Goal: Task Accomplishment & Management: Manage account settings

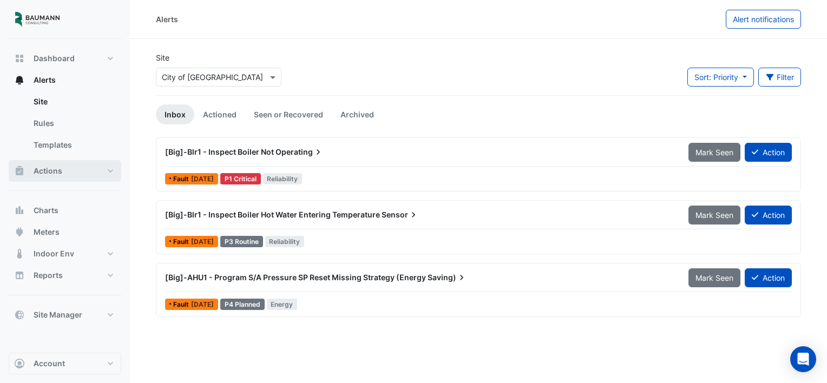
click at [71, 173] on button "Actions" at bounding box center [65, 171] width 113 height 22
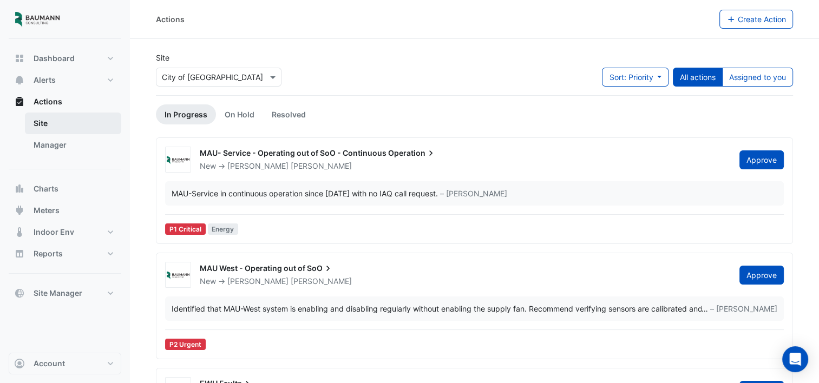
click at [55, 125] on link "Site" at bounding box center [73, 124] width 96 height 22
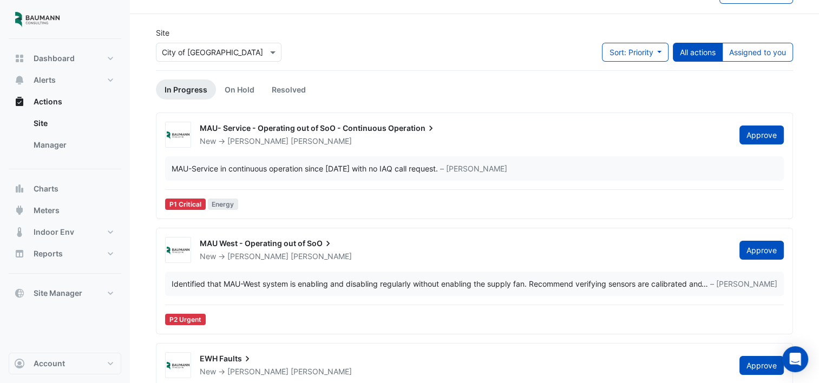
scroll to position [19, 0]
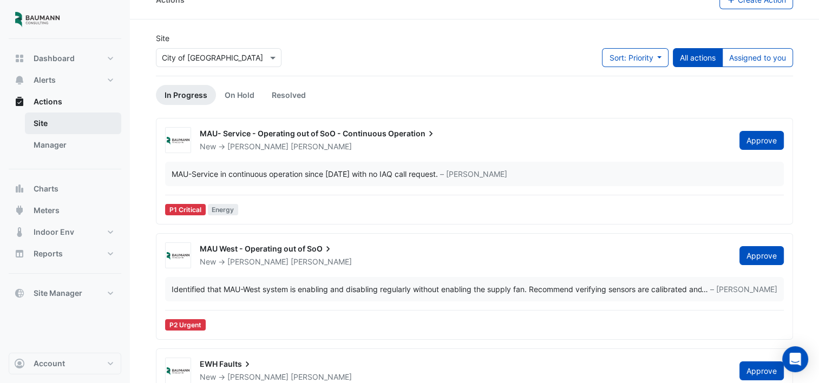
click at [46, 122] on link "Site" at bounding box center [73, 124] width 96 height 22
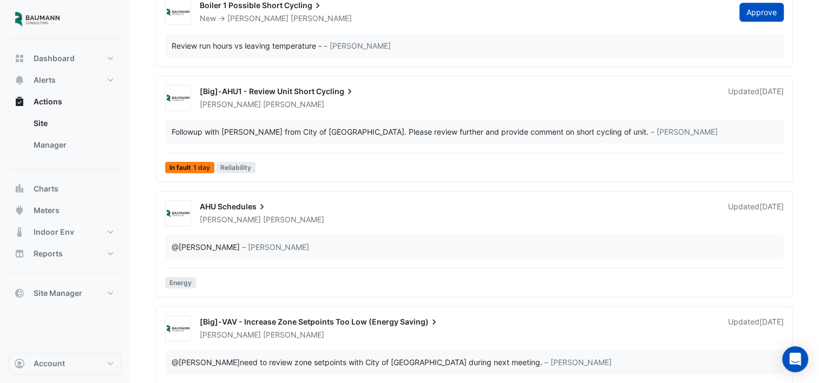
scroll to position [697, 0]
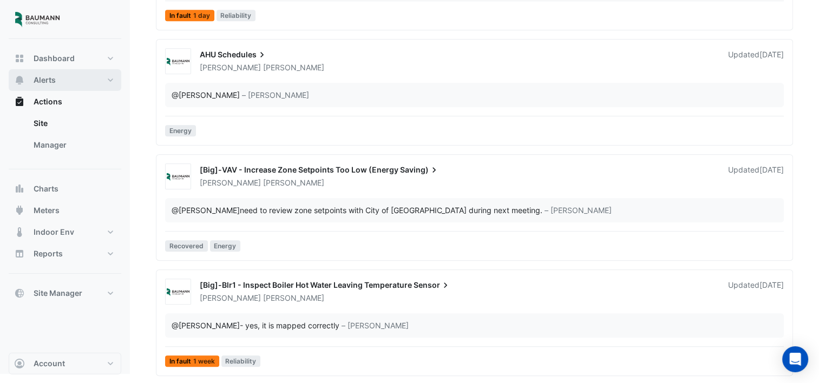
click at [45, 81] on span "Alerts" at bounding box center [45, 80] width 22 height 11
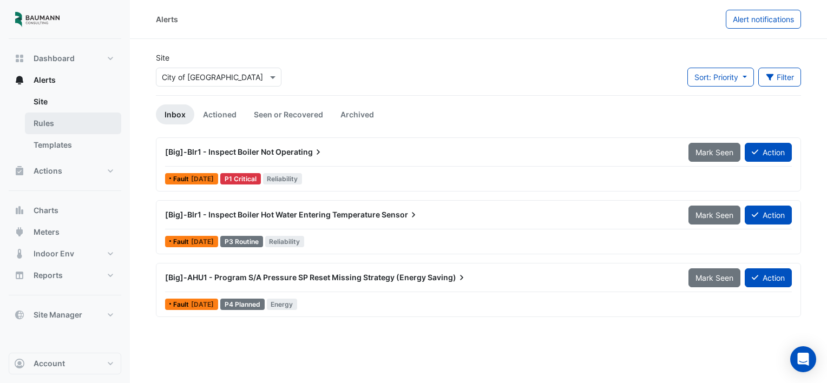
click at [57, 132] on link "Rules" at bounding box center [73, 124] width 96 height 22
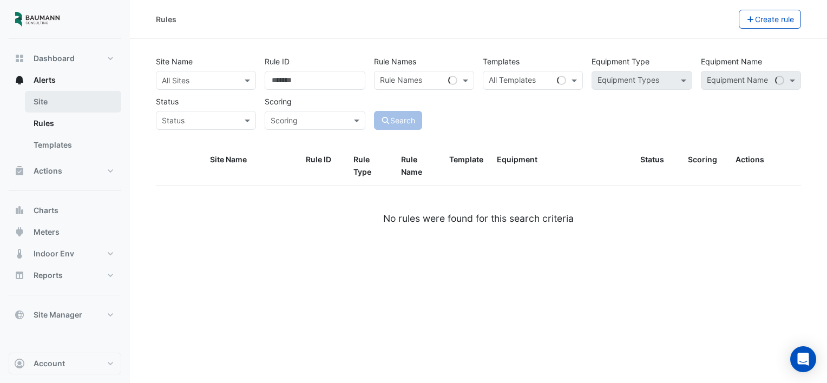
click at [48, 99] on link "Site" at bounding box center [73, 102] width 96 height 22
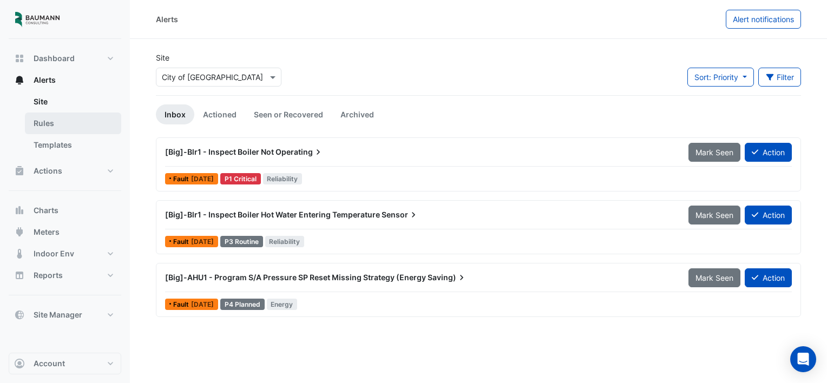
click at [43, 124] on link "Rules" at bounding box center [73, 124] width 96 height 22
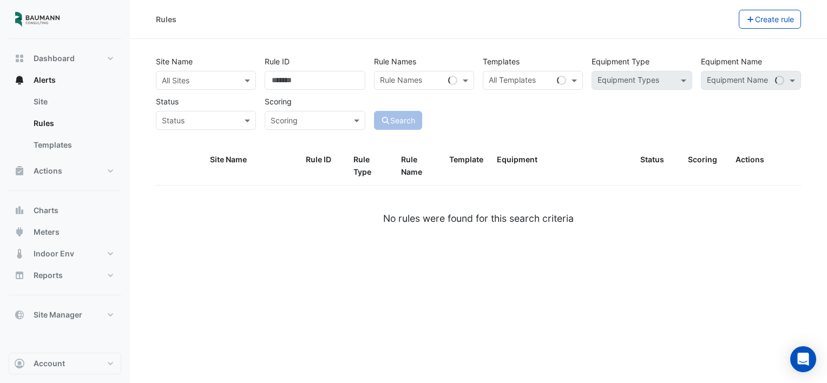
click at [244, 86] on div "All Sites" at bounding box center [206, 80] width 100 height 19
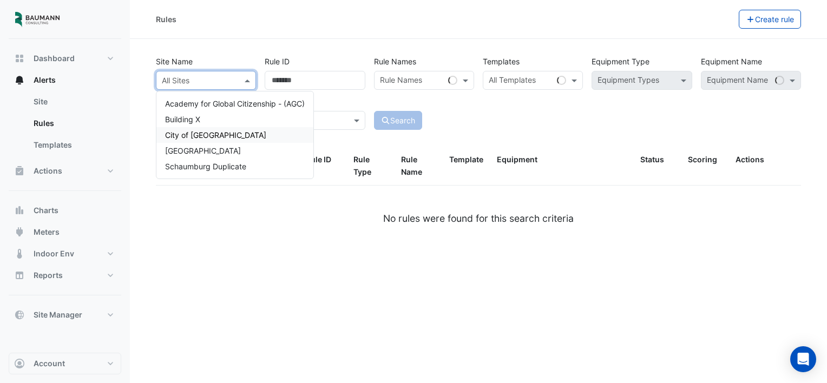
click at [234, 134] on div "City of [GEOGRAPHIC_DATA]" at bounding box center [234, 135] width 157 height 16
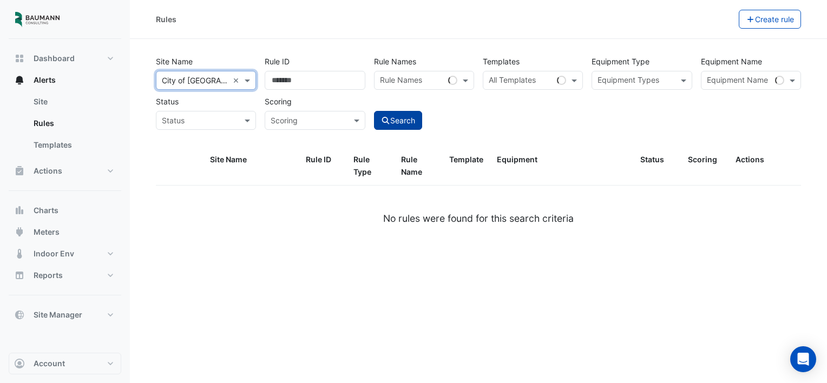
click at [401, 119] on button "Search" at bounding box center [398, 120] width 49 height 19
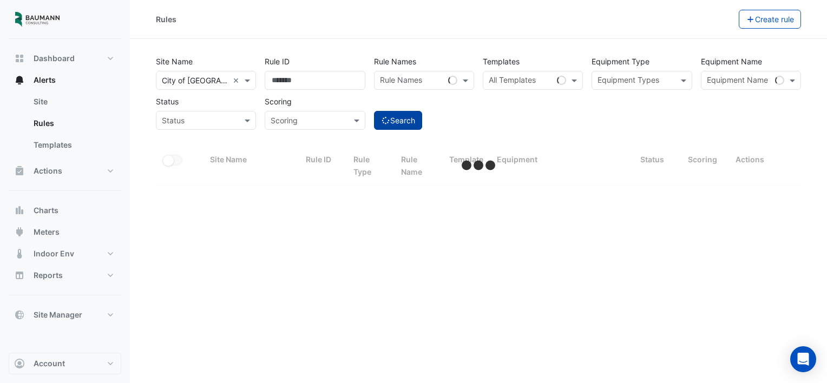
select select "***"
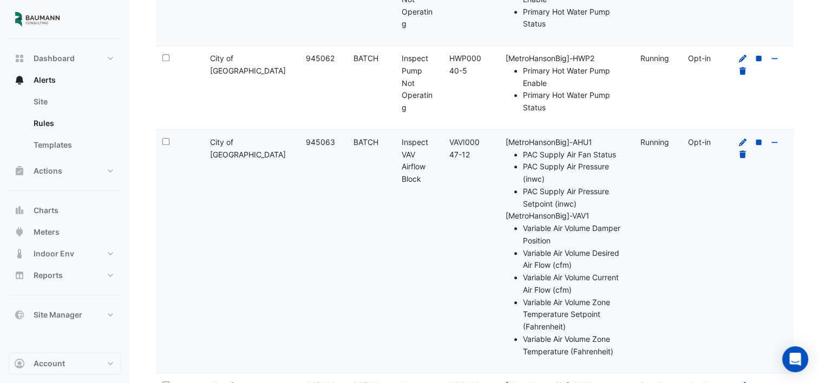
scroll to position [5100, 0]
click at [75, 52] on button "Dashboard" at bounding box center [65, 59] width 113 height 22
select select "***"
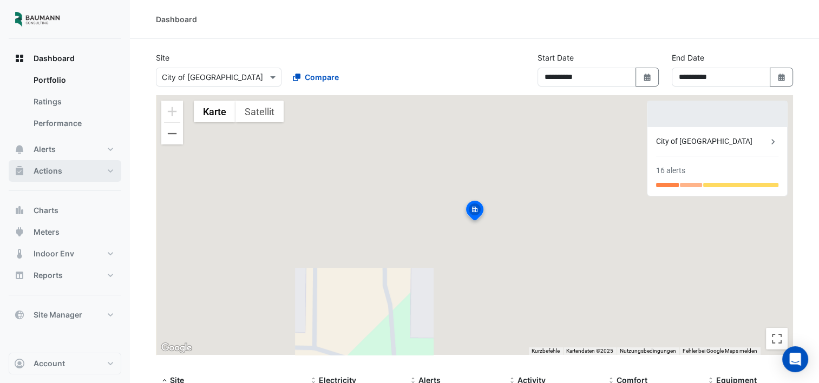
click at [70, 180] on button "Actions" at bounding box center [65, 171] width 113 height 22
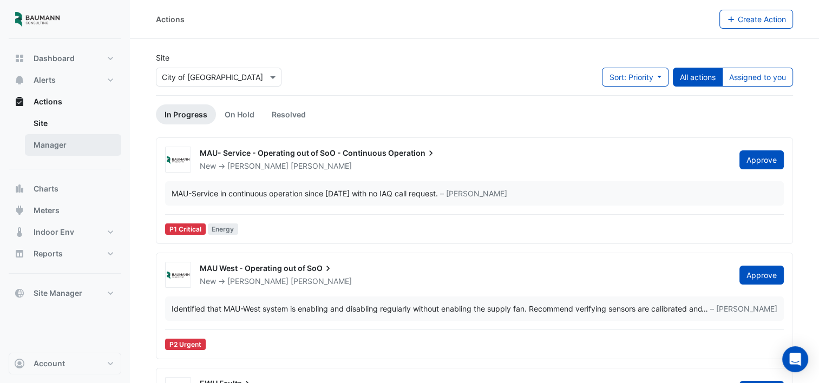
click at [62, 142] on link "Manager" at bounding box center [73, 145] width 96 height 22
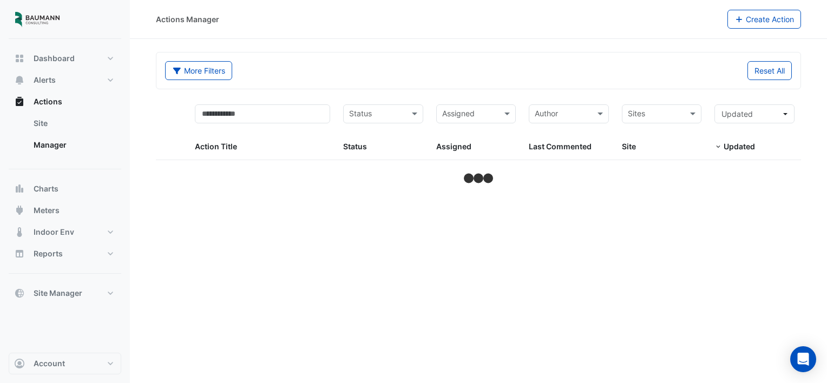
select select "***"
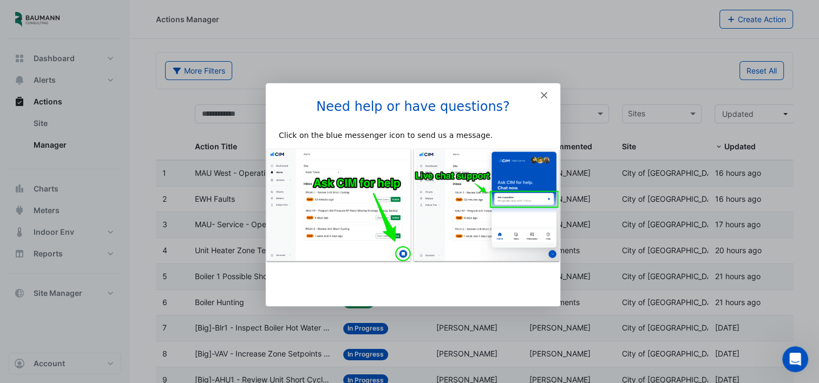
click at [547, 96] on div "Intercom messenger" at bounding box center [412, 89] width 294 height 15
click at [540, 95] on icon "Close" at bounding box center [543, 94] width 6 height 6
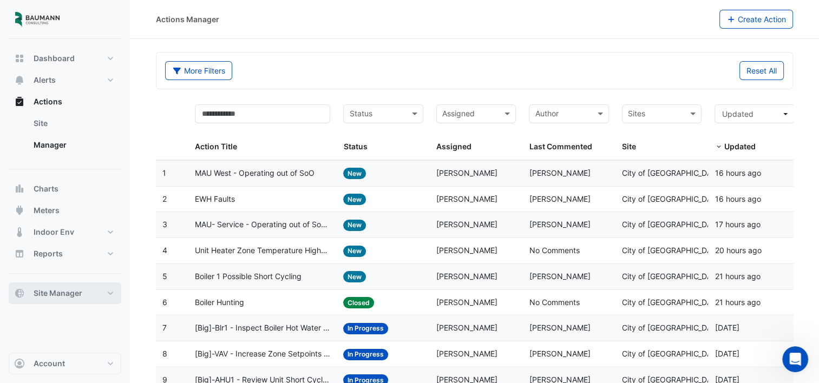
click at [60, 302] on button "Site Manager" at bounding box center [65, 294] width 113 height 22
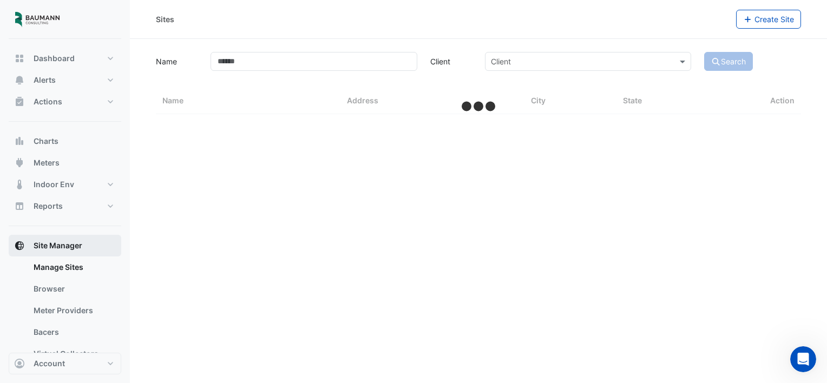
select select "***"
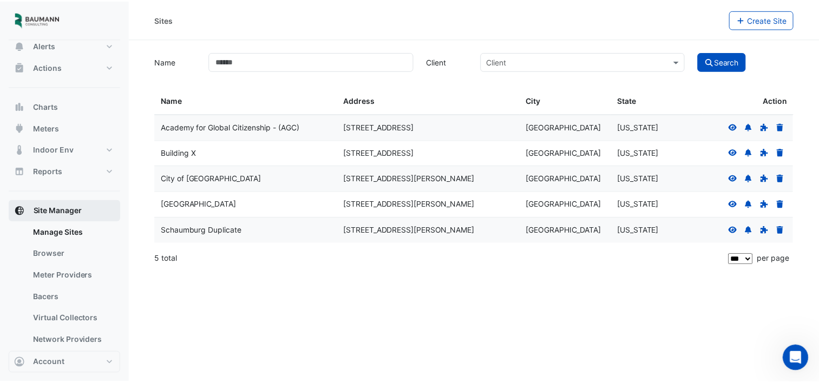
scroll to position [37, 0]
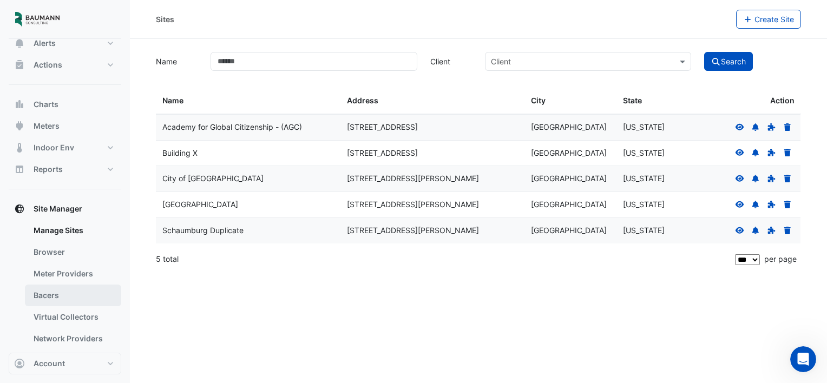
click at [51, 297] on link "Bacers" at bounding box center [73, 296] width 96 height 22
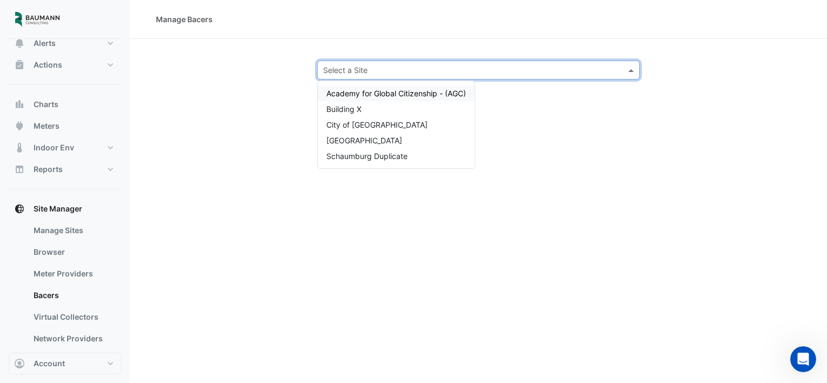
click at [380, 73] on input "text" at bounding box center [467, 70] width 289 height 11
click at [372, 123] on span "City of [GEOGRAPHIC_DATA]" at bounding box center [376, 124] width 101 height 9
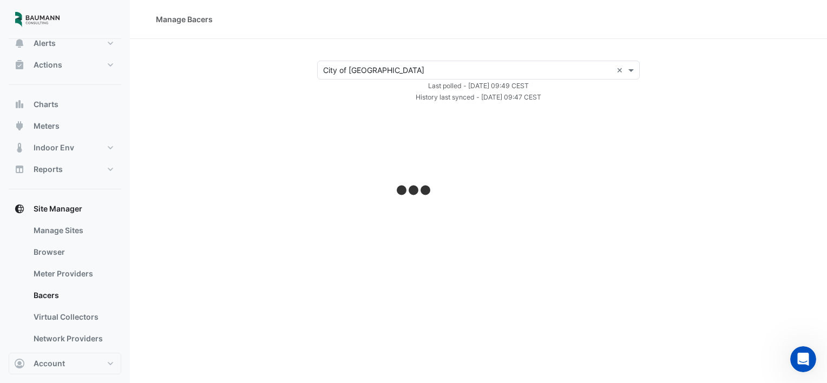
select select "***"
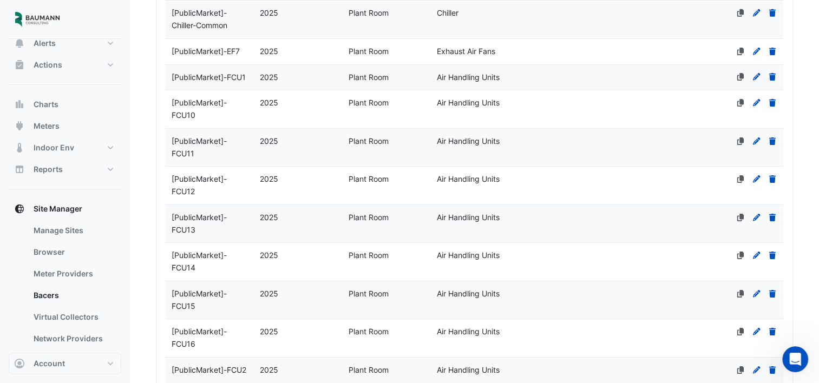
scroll to position [3548, 0]
click at [219, 233] on span "[PublicMarket]-FCU13" at bounding box center [199, 223] width 55 height 22
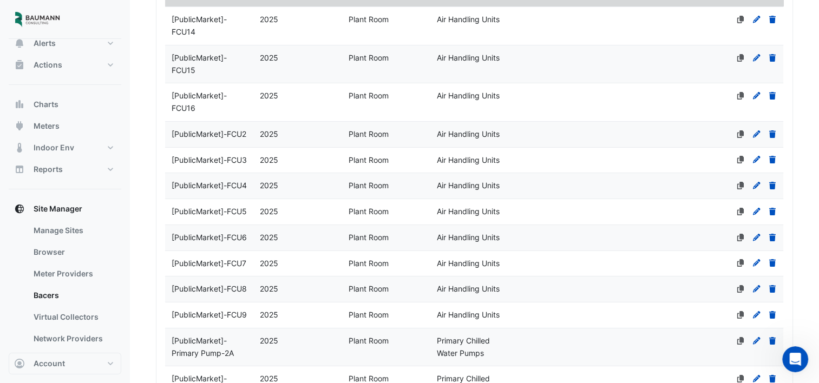
select select "***"
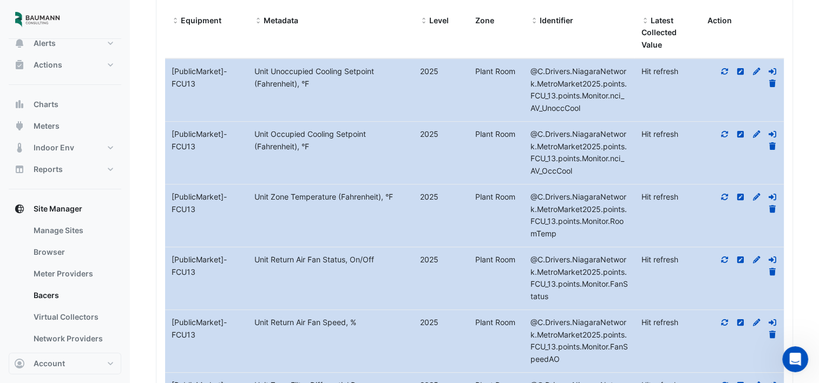
scroll to position [4411, 0]
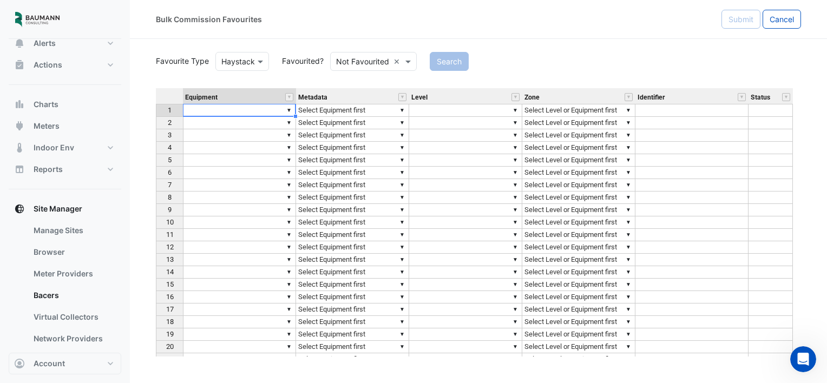
click at [251, 109] on td "▼" at bounding box center [239, 110] width 113 height 13
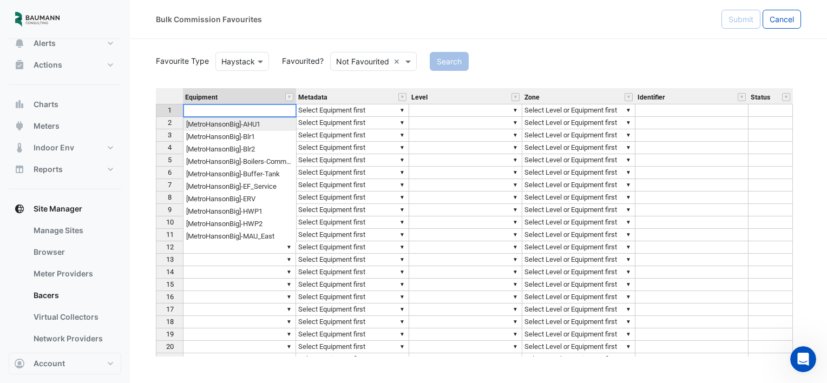
click at [289, 110] on div "Equipment Metadata Level Zone Identifier Status 1 ▼ ▼ Select Equipment first ▼ …" at bounding box center [478, 222] width 645 height 268
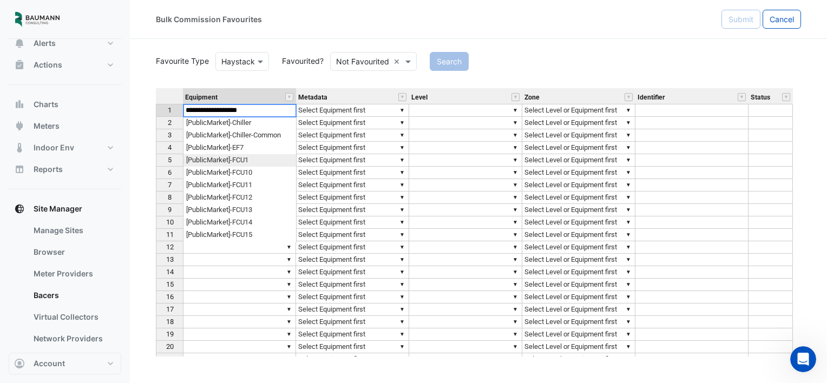
click at [219, 153] on div "Equipment Metadata Level Zone Identifier Status 1 ▼ ▼ Select Equipment first ▼ …" at bounding box center [478, 222] width 645 height 268
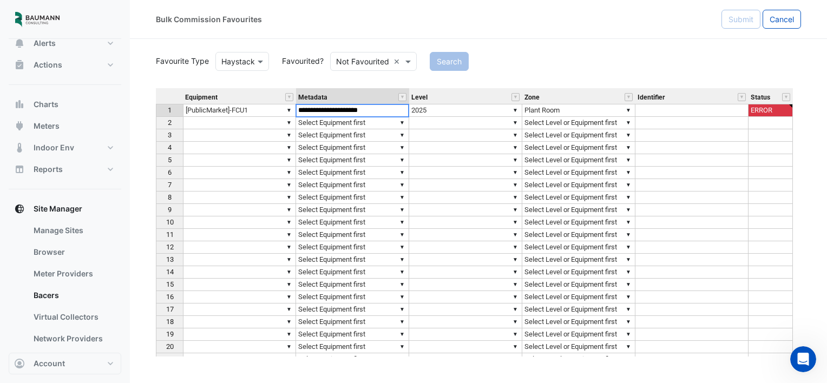
click at [399, 109] on div "Equipment Metadata Level Zone Identifier Status 1 ▼ [PublicMarket]-FCU1 ▼ Selec…" at bounding box center [478, 222] width 645 height 268
type textarea "*"
click at [343, 123] on div "Equipment Metadata Level Zone Identifier Status 1 ▼ [PublicMarket]-FCU1 ▼ Unit …" at bounding box center [478, 222] width 645 height 268
type textarea "**********"
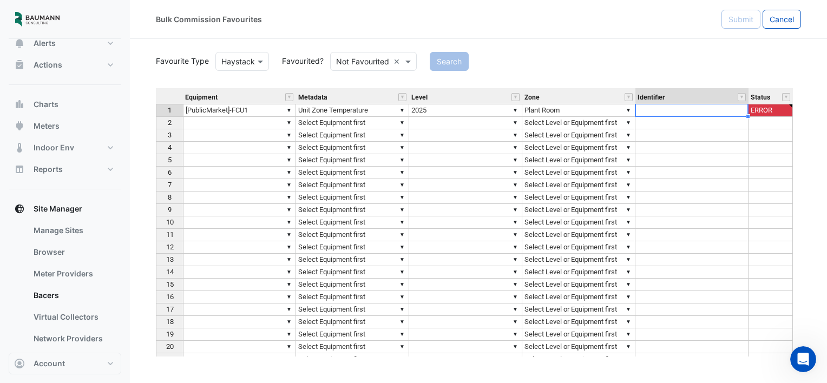
click at [693, 113] on td at bounding box center [692, 110] width 113 height 13
